Goal: Information Seeking & Learning: Learn about a topic

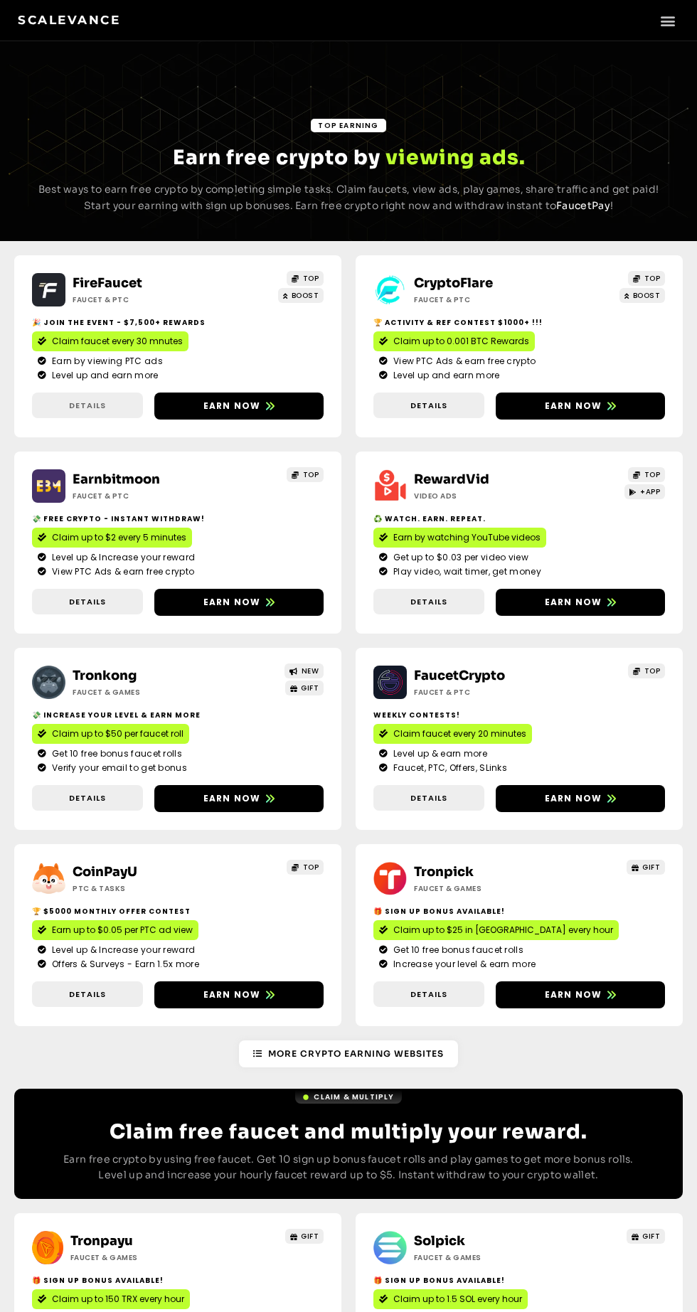
click at [129, 404] on span "Details" at bounding box center [87, 406] width 111 height 12
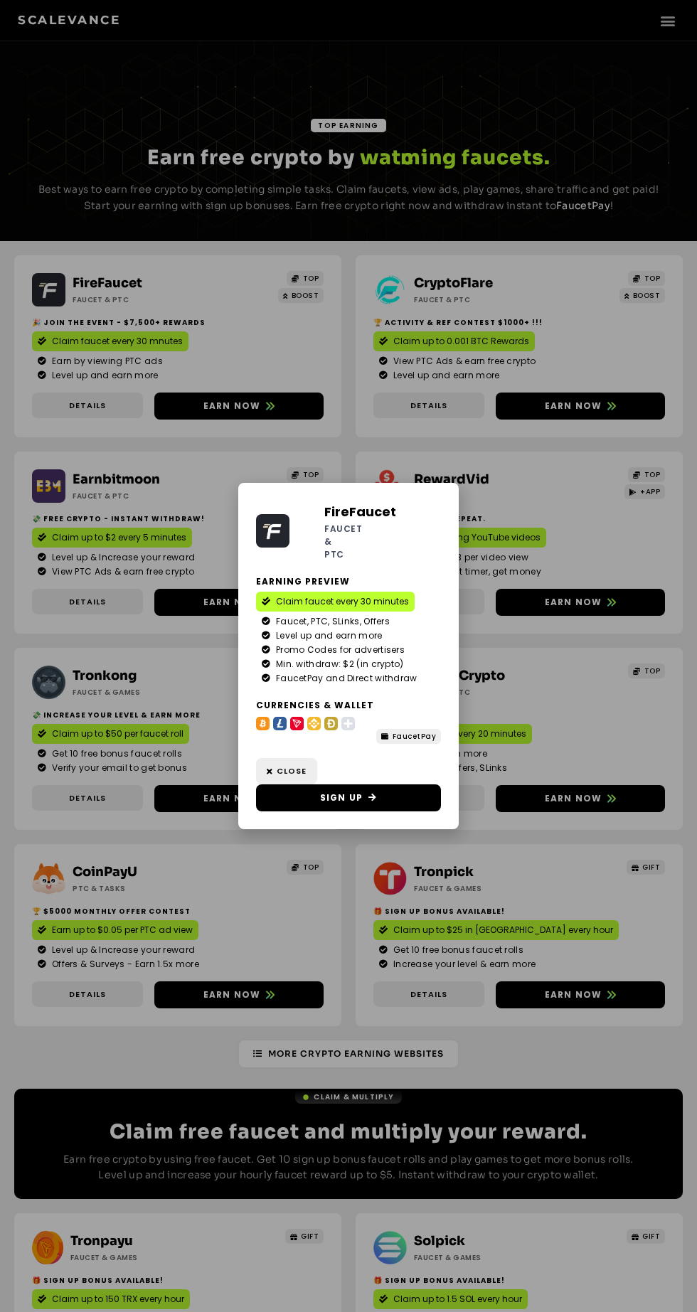
click at [578, 487] on div "FireFaucet Faucet & PTC Earning Preview Claim faucet every 30 minutes Faucet, P…" at bounding box center [348, 656] width 697 height 1312
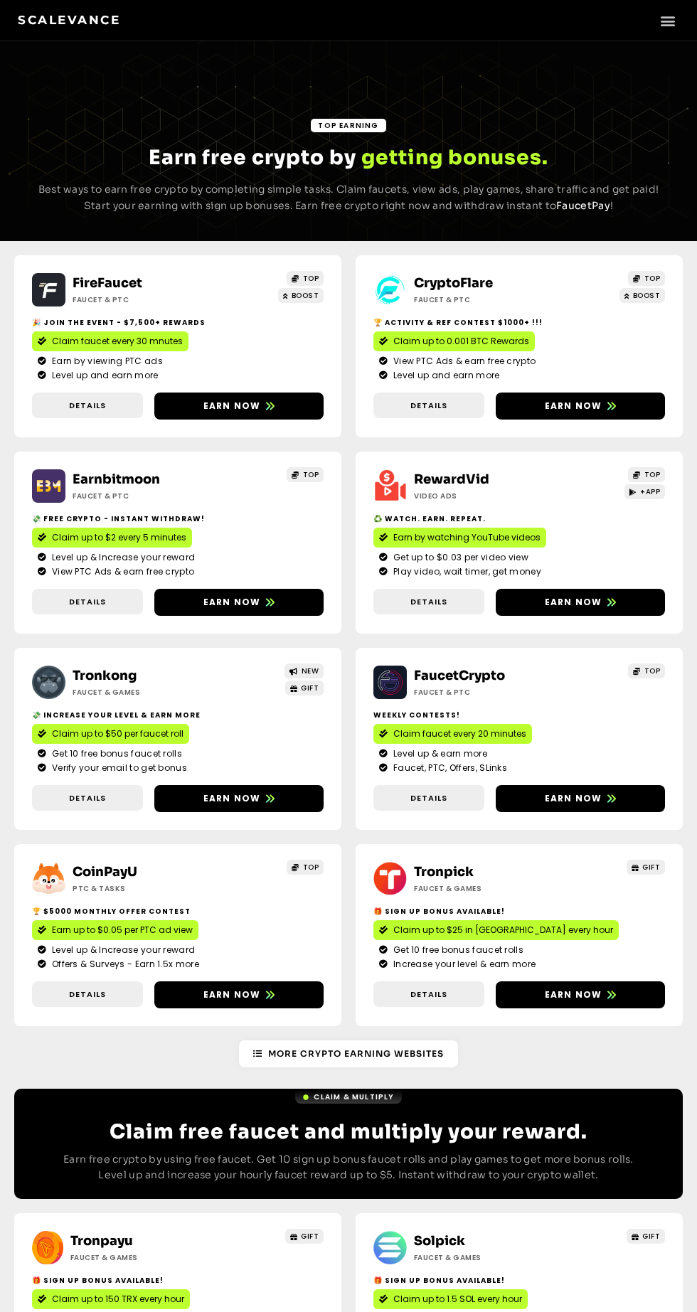
click at [467, 800] on span "Details" at bounding box center [428, 798] width 111 height 12
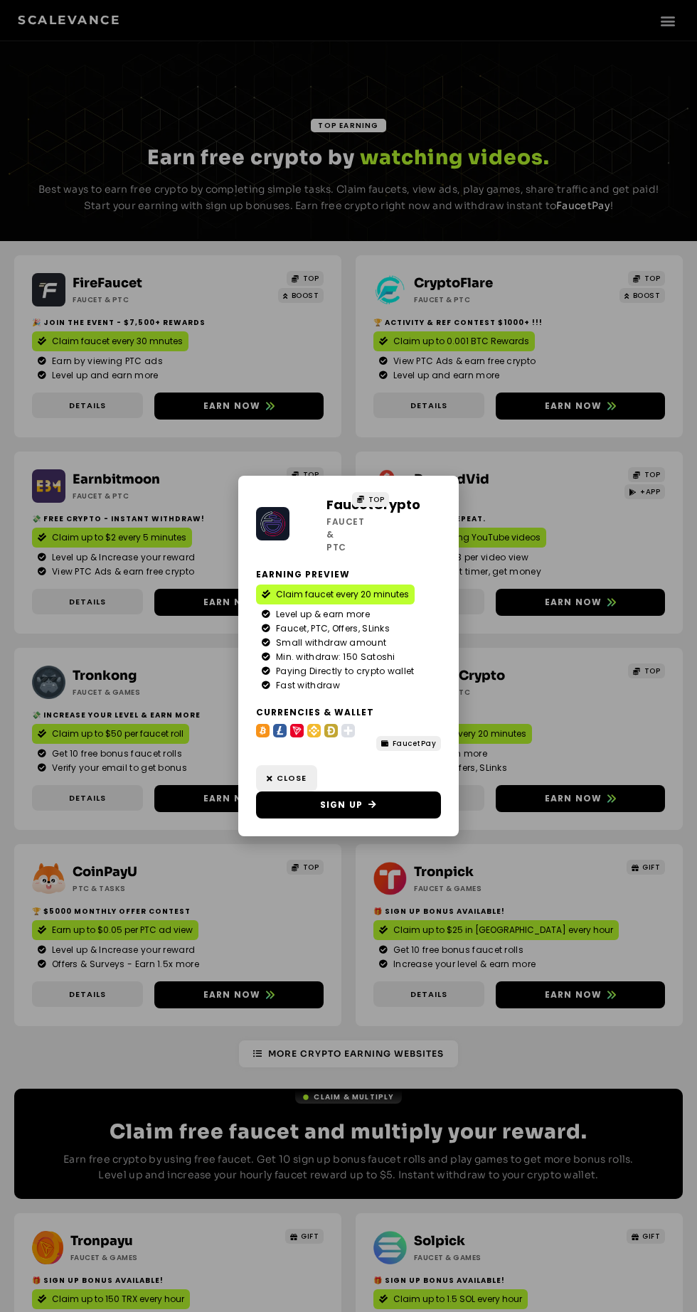
click at [576, 684] on div "FaucetCrypto Faucet & PTC TOP Earning Preview Claim faucet every 20 minutes Lev…" at bounding box center [348, 656] width 697 height 1312
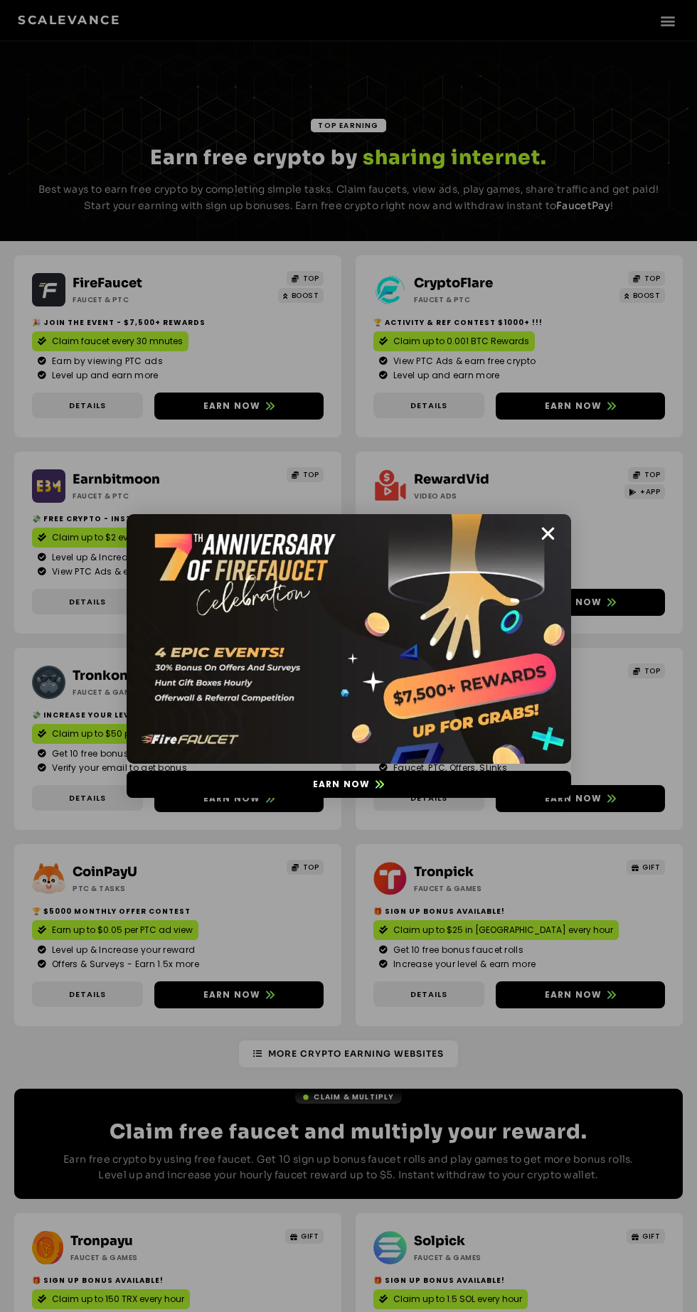
click at [554, 545] on img at bounding box center [349, 639] width 445 height 250
click at [558, 535] on img at bounding box center [349, 639] width 445 height 250
click at [560, 536] on img at bounding box center [349, 639] width 445 height 250
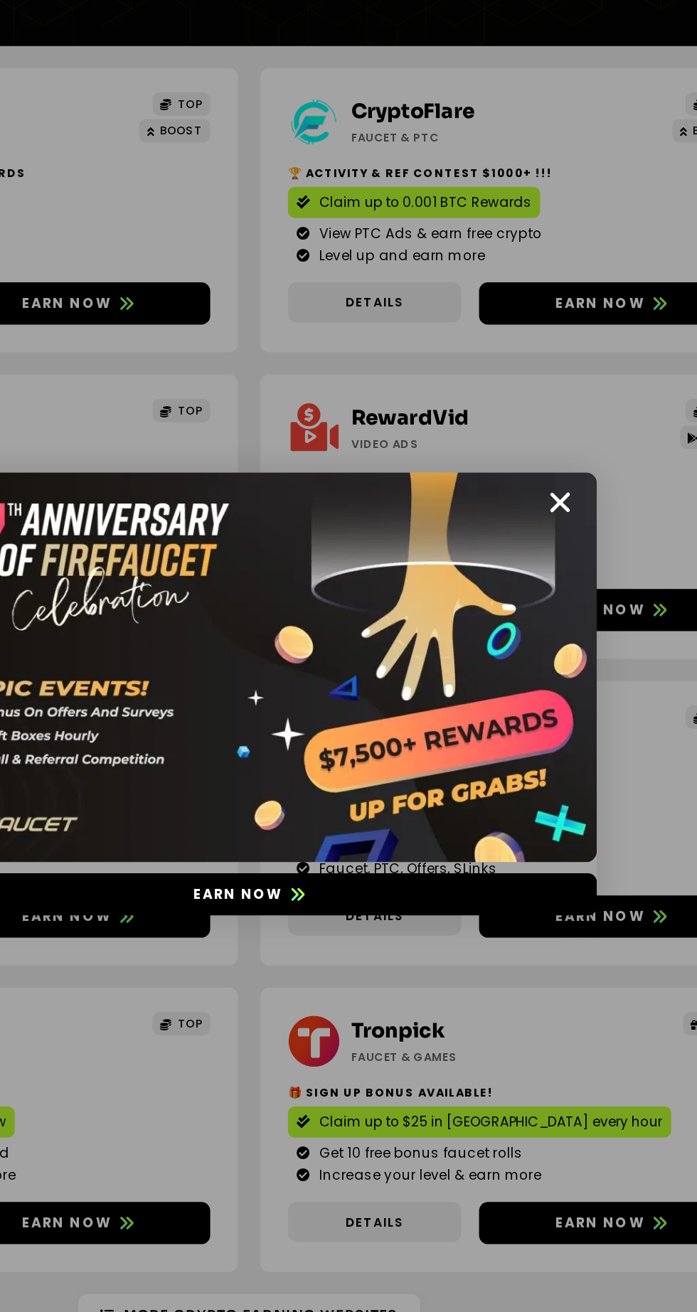
click at [601, 446] on div "Earn now" at bounding box center [348, 656] width 697 height 1312
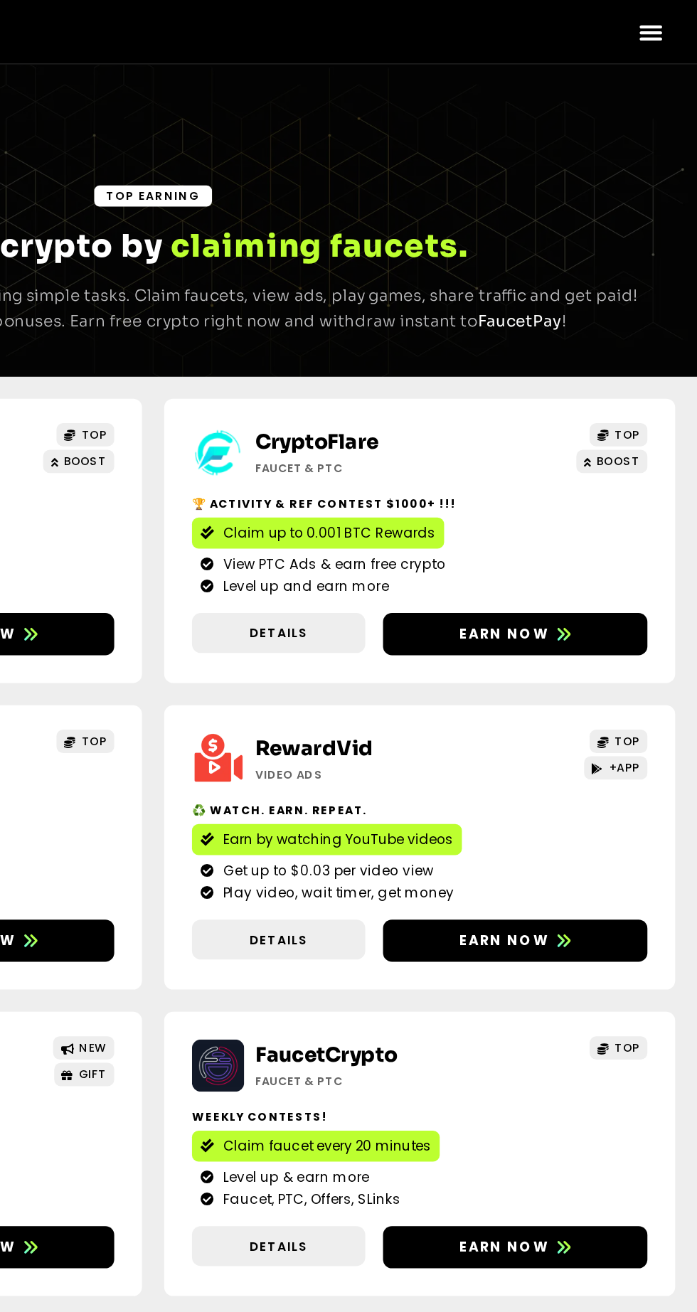
click at [670, 24] on icon "Menu Toggle" at bounding box center [668, 21] width 16 height 16
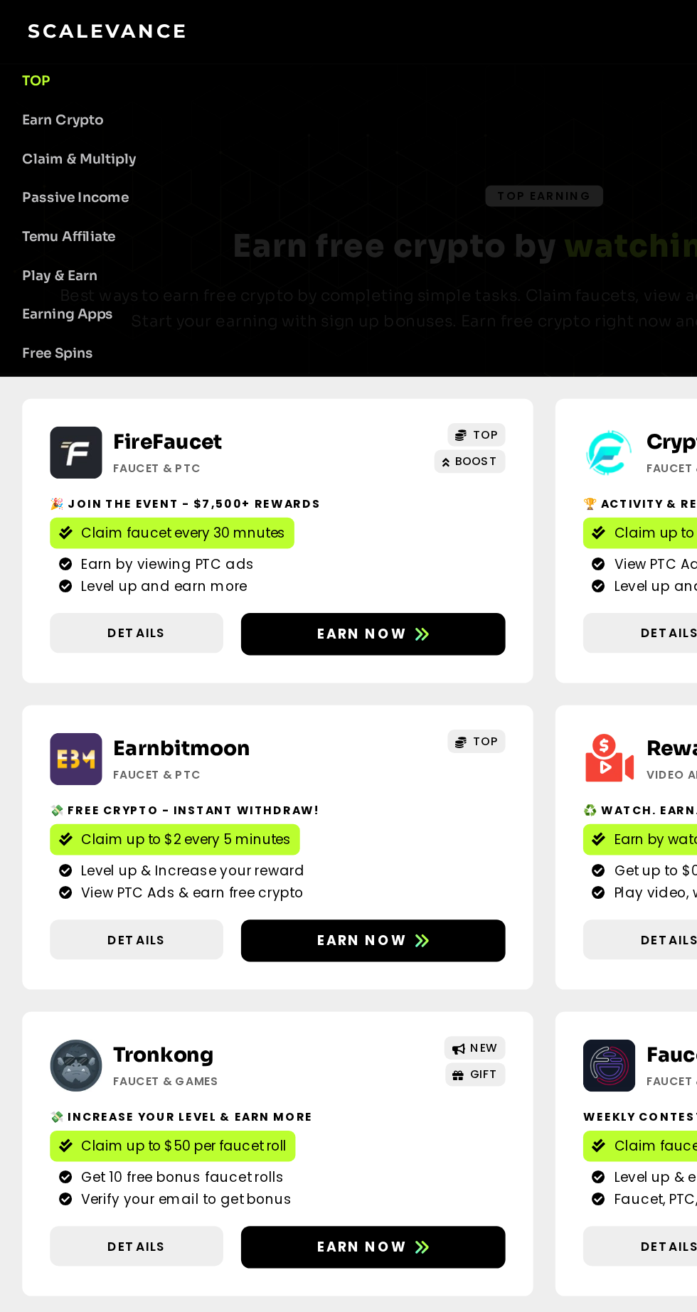
click at [344, 528] on div "FireFaucet Faucet & PTC TOP BOOST 🎉 Join the event - $7,500+ Rewards Claim fauc…" at bounding box center [348, 641] width 669 height 800
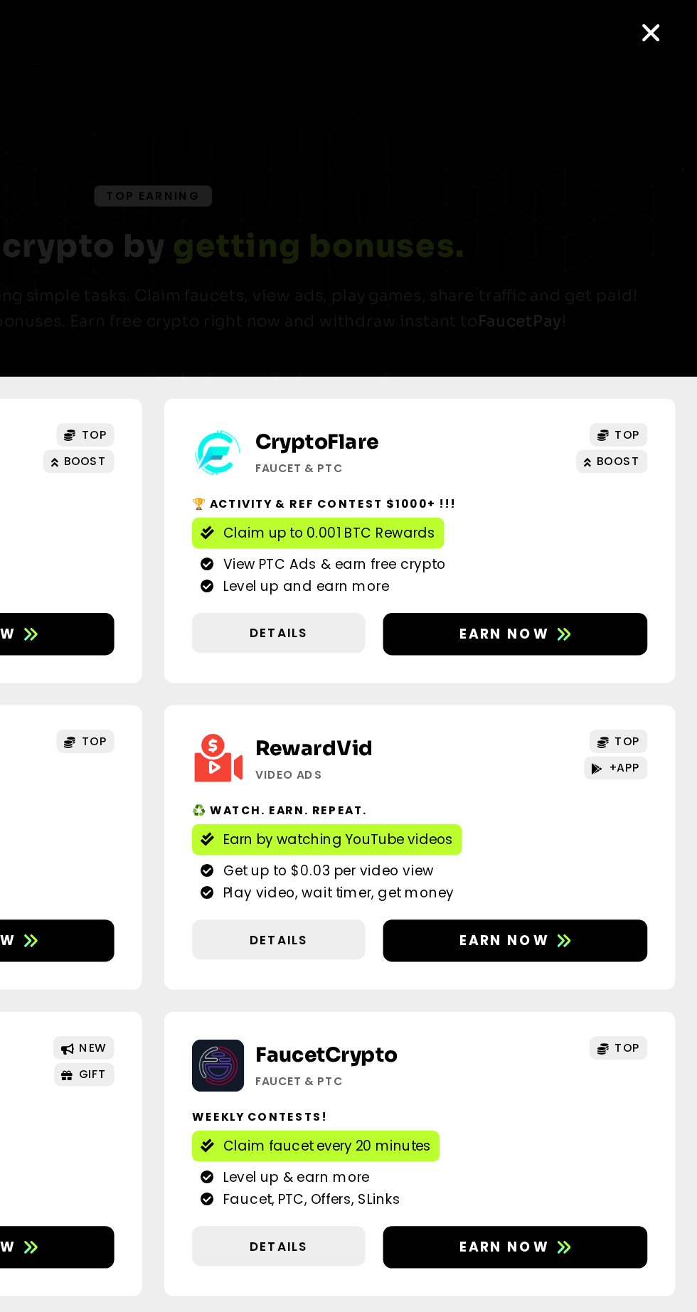
click at [670, 26] on icon "Menu Toggle" at bounding box center [668, 21] width 16 height 16
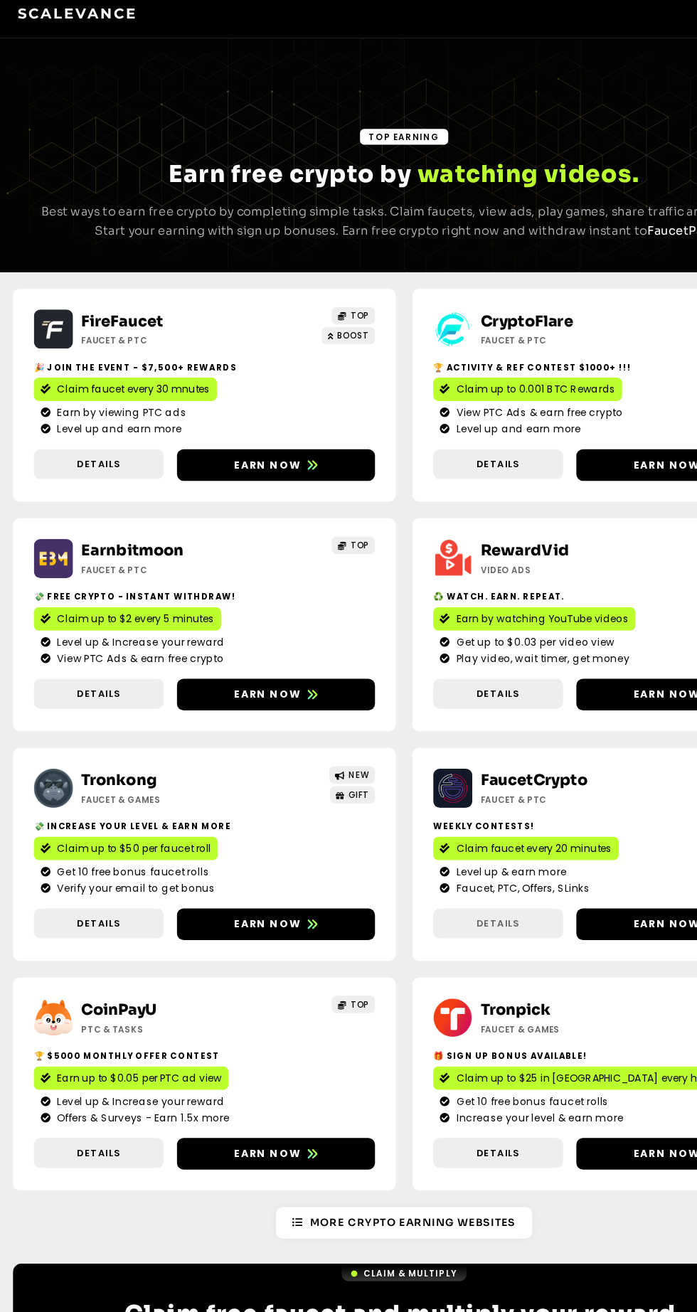
click at [466, 795] on span "Details" at bounding box center [428, 798] width 111 height 12
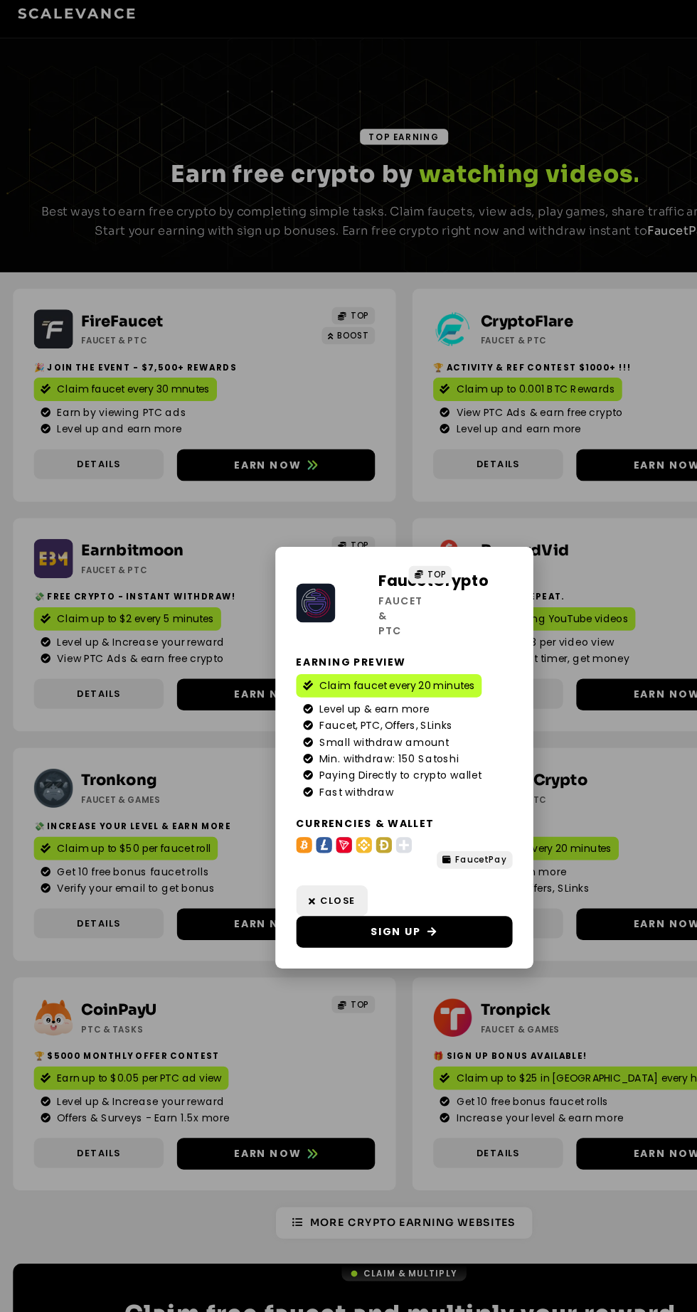
click at [563, 674] on div "FaucetCrypto Faucet & PTC TOP Earning Preview Claim faucet every 20 minutes Lev…" at bounding box center [348, 656] width 697 height 1312
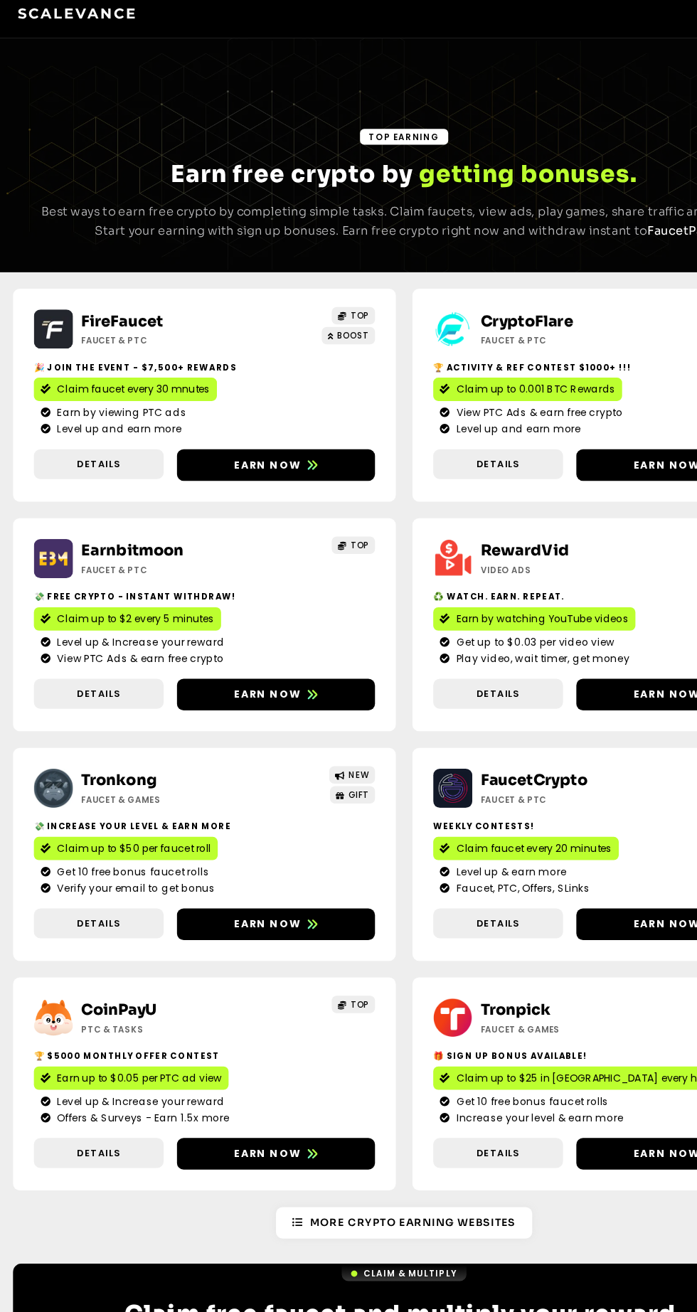
click at [452, 603] on span "Details" at bounding box center [428, 602] width 111 height 12
click at [452, 602] on span "Details" at bounding box center [428, 602] width 111 height 12
click at [469, 597] on span "Details" at bounding box center [428, 602] width 111 height 12
click at [468, 602] on span "Details" at bounding box center [428, 602] width 111 height 12
click at [457, 405] on span "Details" at bounding box center [428, 406] width 111 height 12
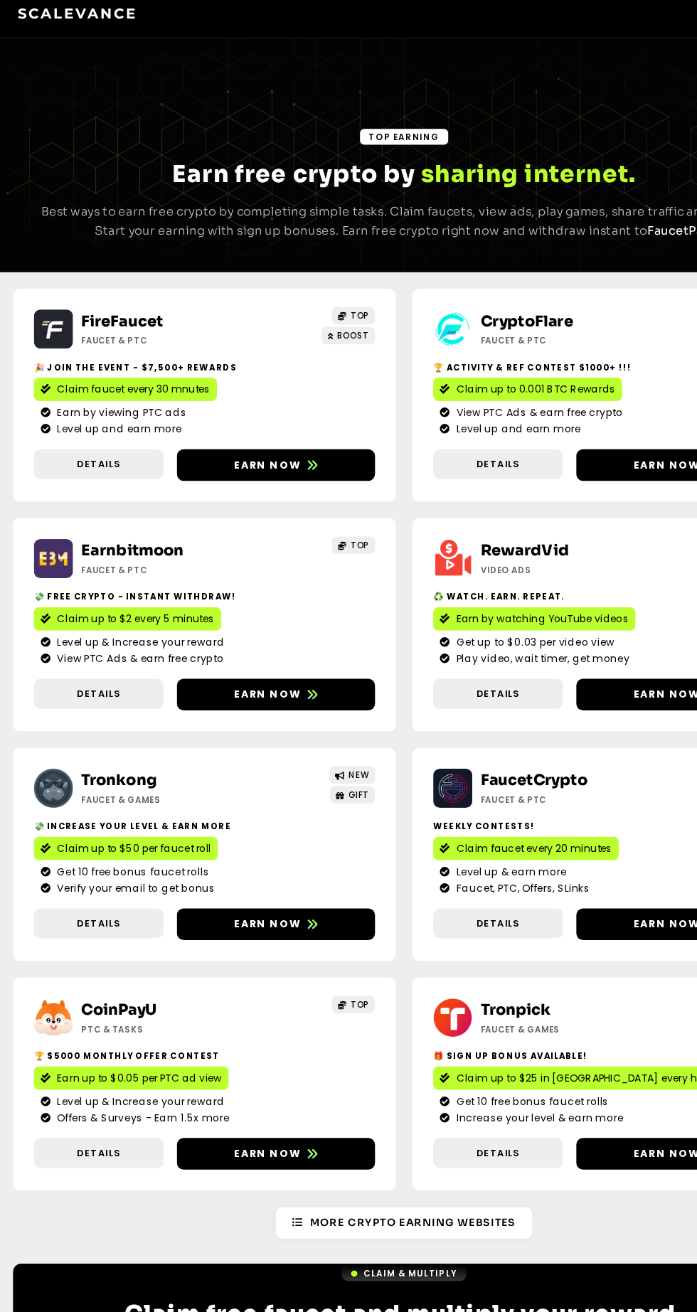
click at [457, 412] on link "Details" at bounding box center [428, 406] width 111 height 26
click at [457, 402] on span "Details" at bounding box center [428, 406] width 111 height 12
click at [469, 405] on span "Details" at bounding box center [428, 406] width 111 height 12
click at [115, 405] on span "Details" at bounding box center [87, 406] width 111 height 12
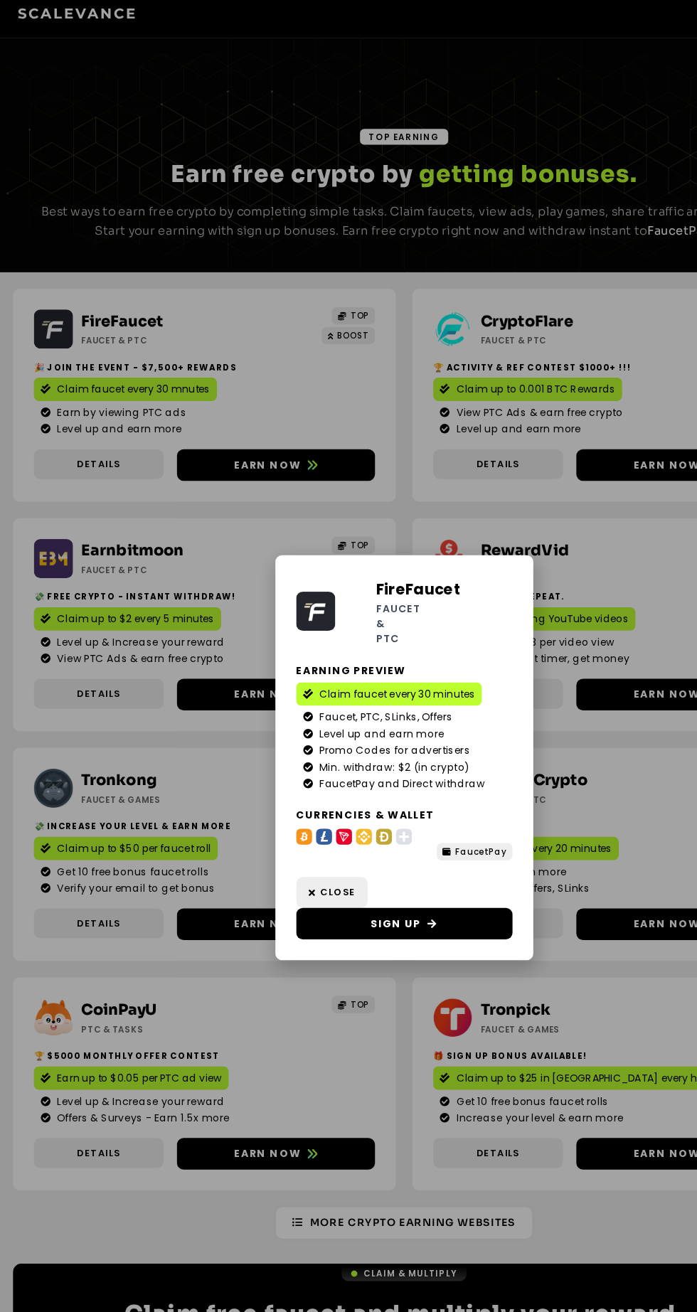
click at [543, 684] on div "FireFaucet Faucet & PTC Earning Preview Claim faucet every 30 minutes Faucet, P…" at bounding box center [348, 656] width 697 height 1312
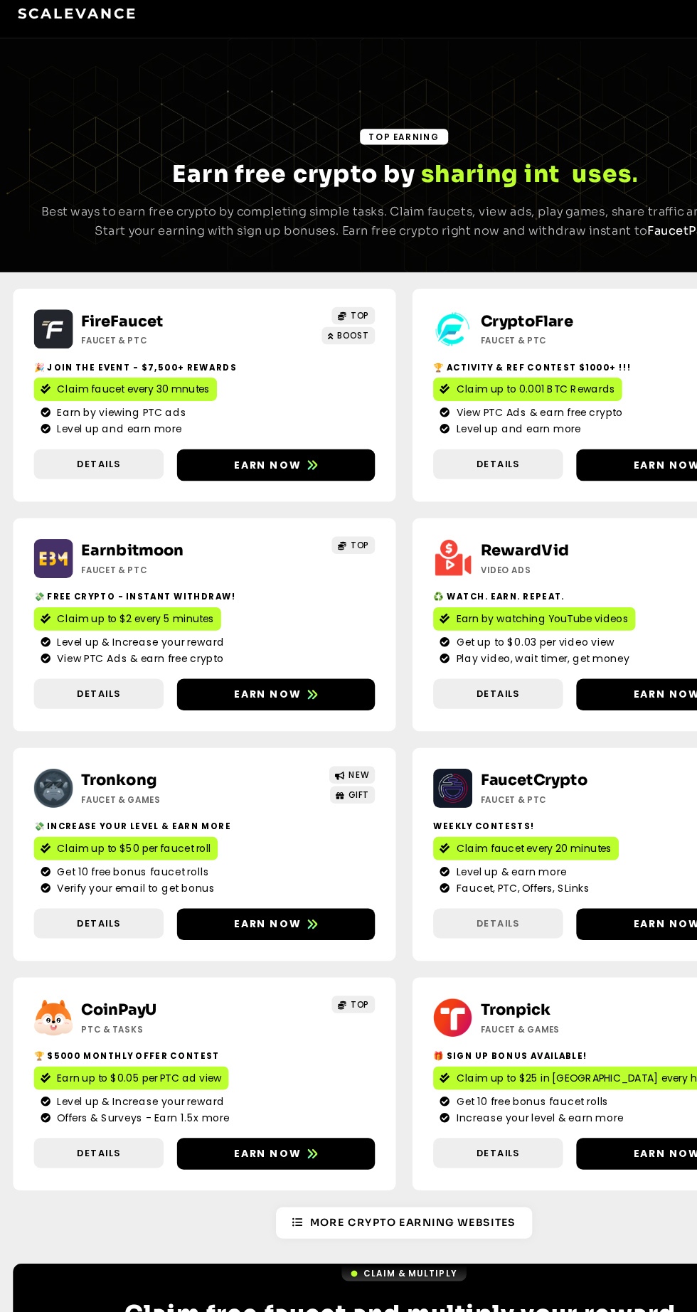
click at [465, 802] on span "Details" at bounding box center [428, 798] width 111 height 12
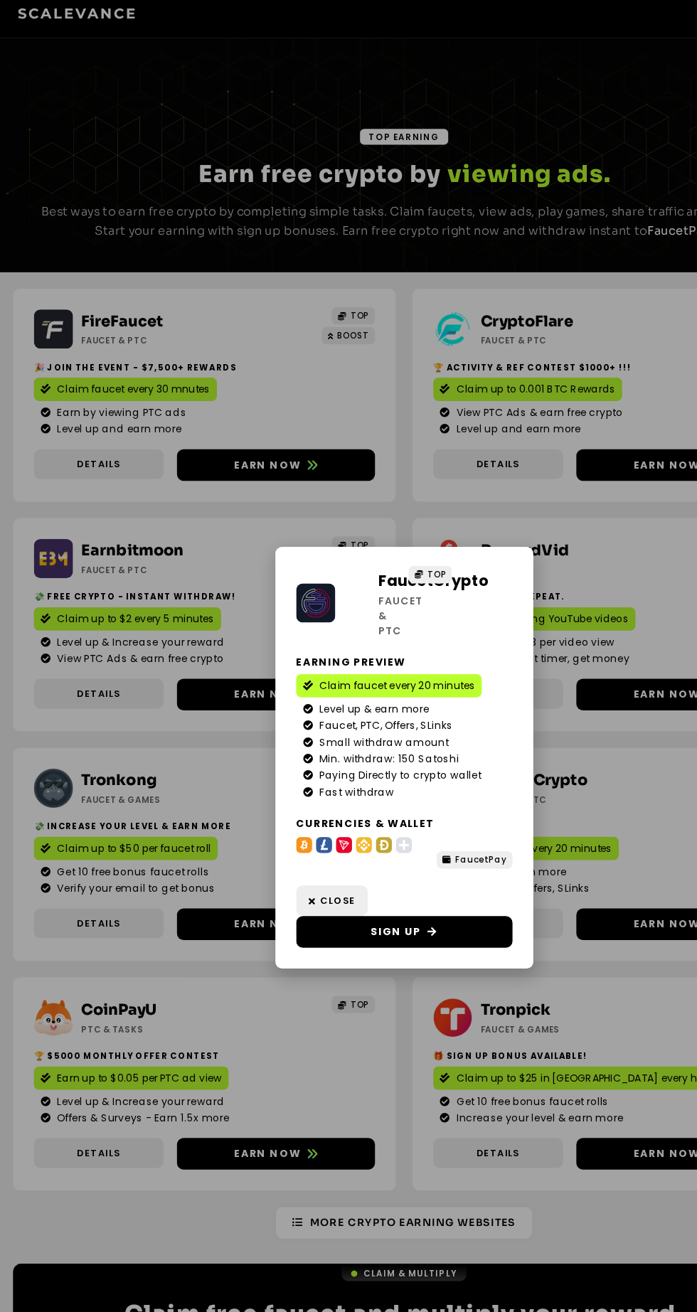
click at [533, 678] on div "FaucetCrypto Faucet & PTC TOP Earning Preview Claim faucet every 20 minutes Lev…" at bounding box center [348, 656] width 697 height 1312
